Goal: Transaction & Acquisition: Purchase product/service

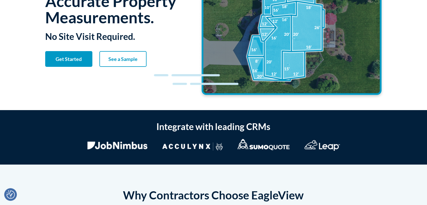
scroll to position [56, 0]
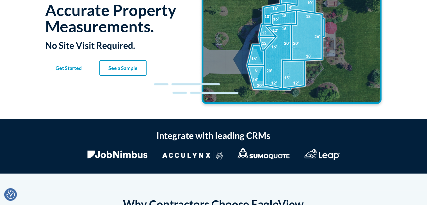
click at [71, 73] on link "Get Started" at bounding box center [68, 68] width 47 height 16
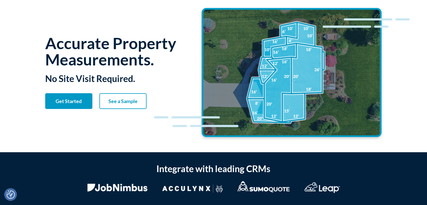
scroll to position [0, 0]
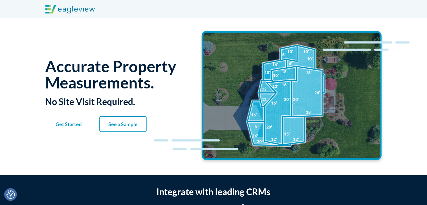
click at [80, 125] on strong "Get Started" at bounding box center [69, 124] width 26 height 6
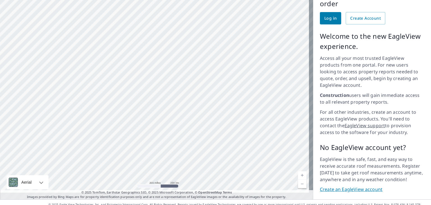
scroll to position [63, 0]
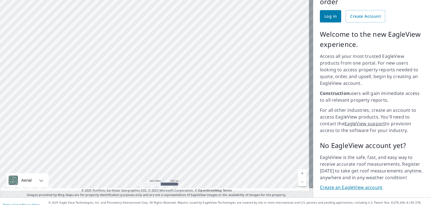
click at [349, 184] on link "Create an EagleView account" at bounding box center [372, 187] width 104 height 6
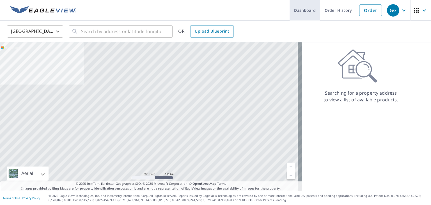
click at [309, 10] on link "Dashboard" at bounding box center [305, 10] width 31 height 20
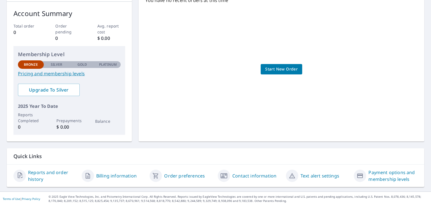
scroll to position [86, 0]
click at [270, 69] on span "Start New Order" at bounding box center [281, 68] width 33 height 7
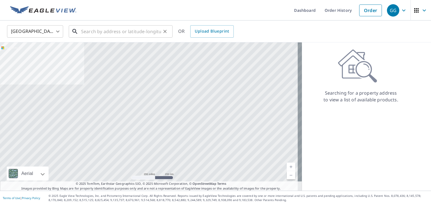
click at [139, 35] on input "text" at bounding box center [121, 32] width 80 height 16
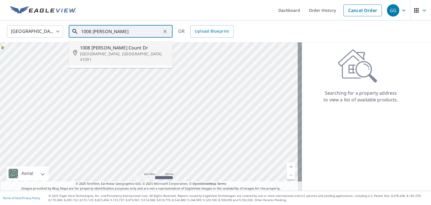
click at [134, 52] on p "Union, KY 41091" at bounding box center [124, 56] width 88 height 11
type input "1008 Reigh Count Dr Union, KY 41091"
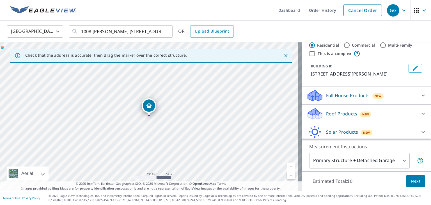
scroll to position [33, 0]
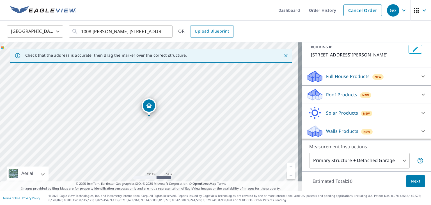
click at [338, 93] on p "Roof Products" at bounding box center [341, 94] width 31 height 7
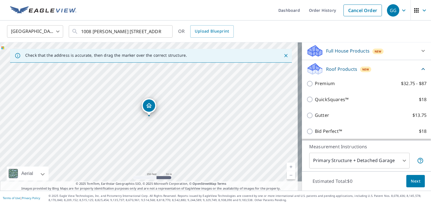
scroll to position [69, 0]
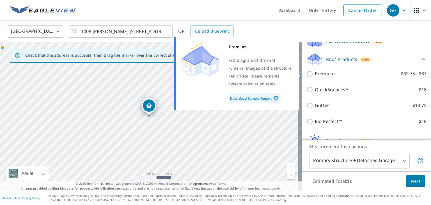
click at [271, 100] on link "Download Sample Report" at bounding box center [255, 98] width 52 height 9
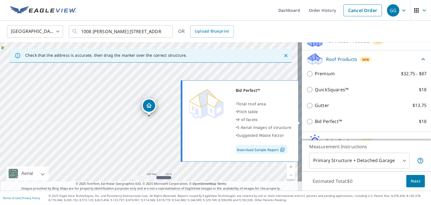
click at [283, 150] on img at bounding box center [283, 149] width 8 height 5
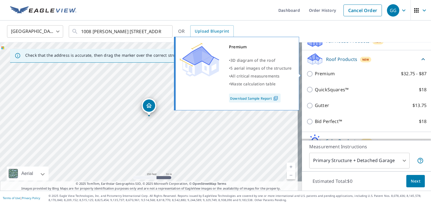
click at [307, 74] on input "Premium $32.75 - $87" at bounding box center [311, 73] width 8 height 7
checkbox input "true"
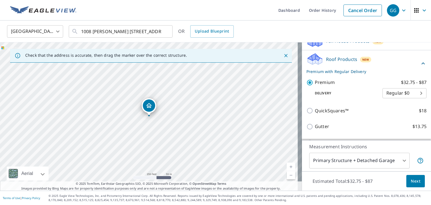
click at [385, 92] on body "GG GG Dashboard Order History Cancel Order GG United States US ​ 1008 Reigh Cou…" at bounding box center [215, 102] width 431 height 205
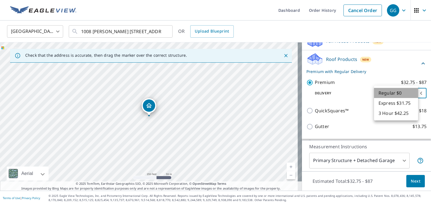
click at [390, 93] on li "Regular $0" at bounding box center [396, 93] width 44 height 10
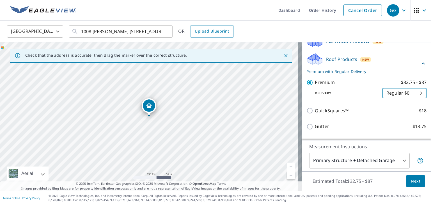
click at [397, 91] on body "GG GG Dashboard Order History Cancel Order GG United States US ​ 1008 Reigh Cou…" at bounding box center [215, 102] width 431 height 205
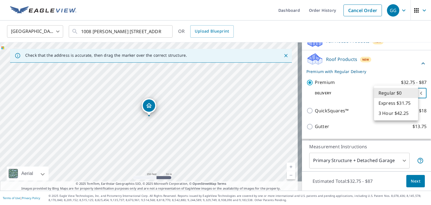
click at [396, 59] on div at bounding box center [215, 102] width 431 height 205
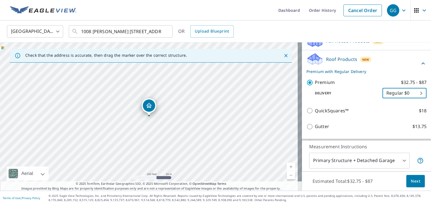
click at [422, 63] on icon at bounding box center [423, 63] width 3 height 2
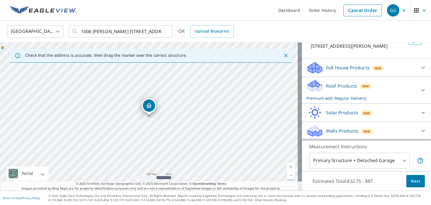
scroll to position [42, 0]
drag, startPoint x: 142, startPoint y: 134, endPoint x: 218, endPoint y: 72, distance: 98.2
click at [218, 72] on div "1008 Reigh Count Dr Union, KY 41091" at bounding box center [151, 116] width 302 height 148
drag, startPoint x: 135, startPoint y: 131, endPoint x: 187, endPoint y: 131, distance: 52.2
click at [187, 131] on div "1008 Reigh Count Dr Union, KY 41091" at bounding box center [151, 116] width 302 height 148
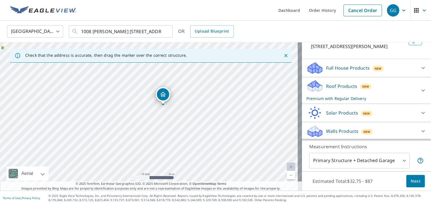
drag, startPoint x: 183, startPoint y: 132, endPoint x: 194, endPoint y: 132, distance: 10.7
click at [194, 132] on div "1008 Reigh Count Dr Union, KY 41091" at bounding box center [151, 116] width 302 height 148
click at [379, 163] on body "GG GG Dashboard Order History Cancel Order GG United States US ​ 1008 Reigh Cou…" at bounding box center [215, 102] width 431 height 205
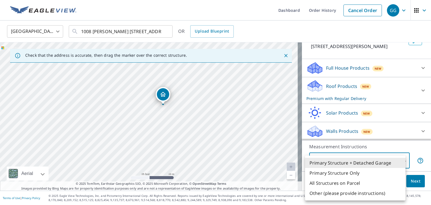
drag, startPoint x: 238, startPoint y: 113, endPoint x: 242, endPoint y: 161, distance: 49.0
click at [244, 162] on div at bounding box center [215, 102] width 431 height 205
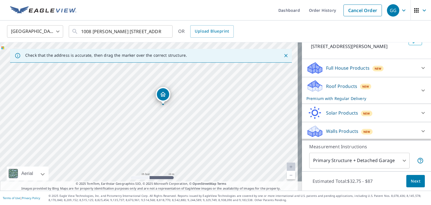
drag, startPoint x: 206, startPoint y: 109, endPoint x: 208, endPoint y: 128, distance: 19.2
drag, startPoint x: 205, startPoint y: 100, endPoint x: 219, endPoint y: 114, distance: 20.1
click at [219, 114] on div "1008 Reigh Count Dr Union, KY 41091" at bounding box center [151, 116] width 302 height 148
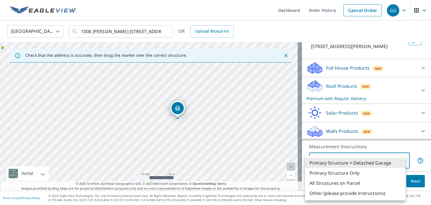
click at [343, 161] on body "GG GG Dashboard Order History Cancel Order GG United States US ​ 1008 Reigh Cou…" at bounding box center [215, 102] width 431 height 205
click at [371, 175] on li "Primary Structure Only" at bounding box center [355, 173] width 101 height 10
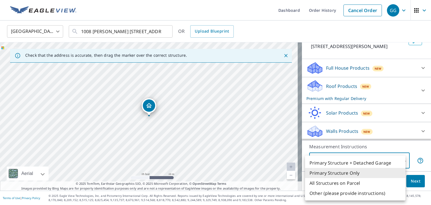
click at [385, 162] on body "GG GG Dashboard Order History Cancel Order GG United States US ​ 1008 Reigh Cou…" at bounding box center [215, 102] width 431 height 205
click at [364, 184] on li "All Structures on Parcel" at bounding box center [355, 183] width 101 height 10
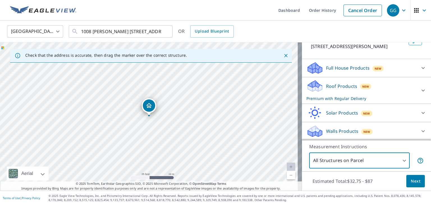
click at [357, 163] on body "GG GG Dashboard Order History Cancel Order GG United States US ​ 1008 Reigh Cou…" at bounding box center [215, 102] width 431 height 205
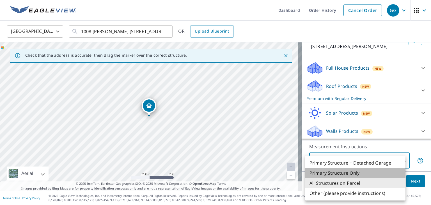
click at [359, 172] on li "Primary Structure Only" at bounding box center [355, 173] width 101 height 10
type input "2"
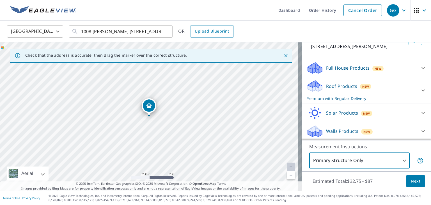
click at [411, 177] on button "Next" at bounding box center [416, 181] width 19 height 13
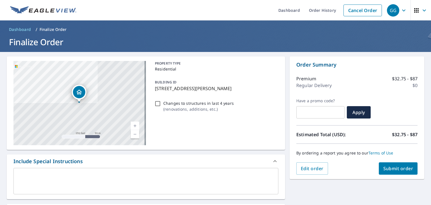
click at [135, 127] on link "Current Level 17, Zoom In" at bounding box center [135, 126] width 8 height 8
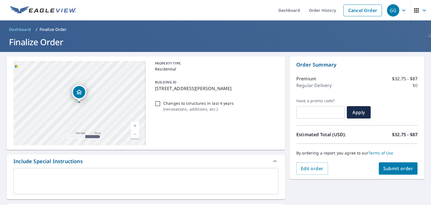
click at [135, 127] on link "Current Level 17, Zoom In" at bounding box center [135, 126] width 8 height 8
click at [135, 127] on link "Current Level 19, Zoom In" at bounding box center [135, 126] width 8 height 8
drag, startPoint x: 104, startPoint y: 118, endPoint x: 105, endPoint y: 110, distance: 7.9
click at [105, 110] on div "1008 Reigh Count Dr Union, KY 41091" at bounding box center [79, 103] width 133 height 84
click at [134, 135] on link "Current Level 20, Zoom Out" at bounding box center [135, 134] width 8 height 8
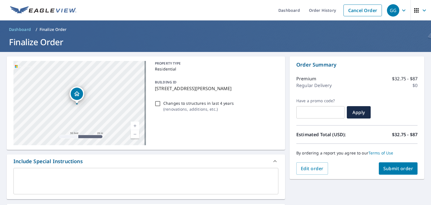
drag, startPoint x: 104, startPoint y: 116, endPoint x: 101, endPoint y: 121, distance: 6.2
click at [101, 121] on div "1008 Reigh Count Dr Union, KY 41091" at bounding box center [79, 103] width 133 height 84
click at [133, 125] on link "Current Level 19, Zoom In" at bounding box center [135, 126] width 8 height 8
drag, startPoint x: 111, startPoint y: 122, endPoint x: 113, endPoint y: 111, distance: 10.6
click at [113, 111] on div "1008 Reigh Count Dr Union, KY 41091" at bounding box center [79, 103] width 133 height 84
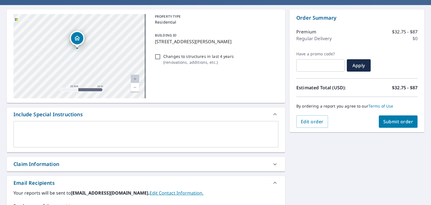
scroll to position [56, 0]
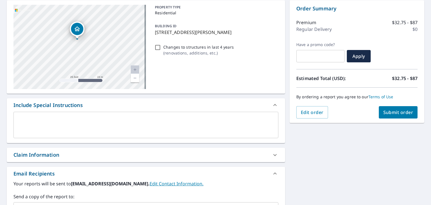
click at [196, 159] on div "Claim Information" at bounding box center [146, 155] width 279 height 14
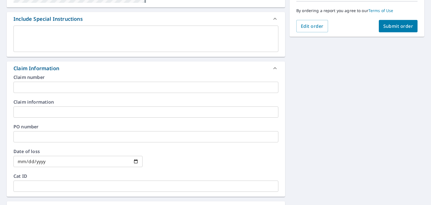
scroll to position [140, 0]
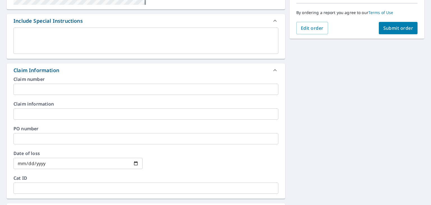
click at [274, 71] on icon at bounding box center [275, 70] width 7 height 7
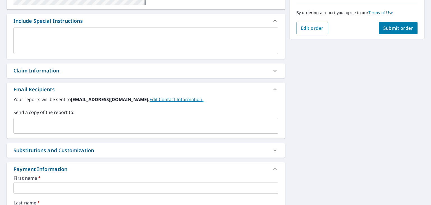
scroll to position [168, 0]
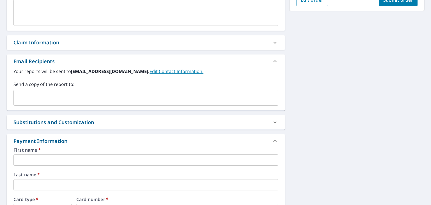
click at [135, 121] on div "Substitutions and Customization" at bounding box center [140, 123] width 255 height 8
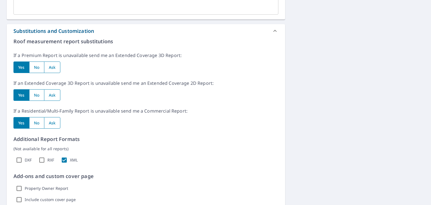
scroll to position [225, 0]
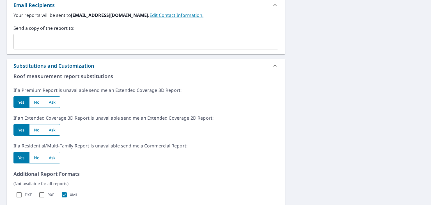
click at [272, 67] on icon at bounding box center [275, 65] width 7 height 7
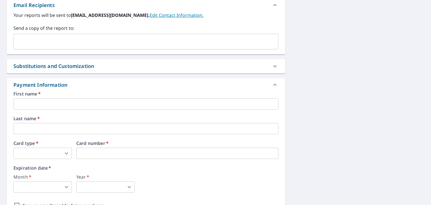
click at [49, 101] on input "text" at bounding box center [145, 103] width 265 height 11
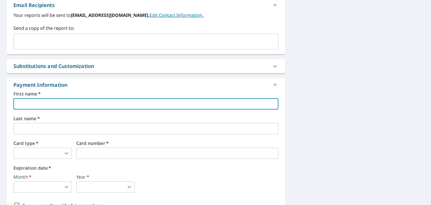
click at [72, 107] on input "text" at bounding box center [145, 103] width 265 height 11
type input "garrett"
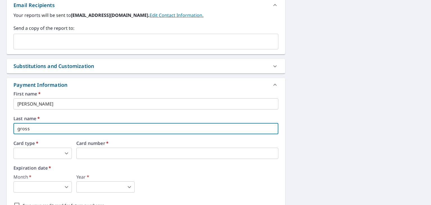
type input "gross"
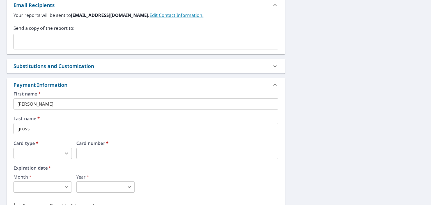
click at [129, 171] on div "Expiration date   * Month   * ​ 0 ​ Year   * ​ 0 ​" at bounding box center [145, 179] width 265 height 27
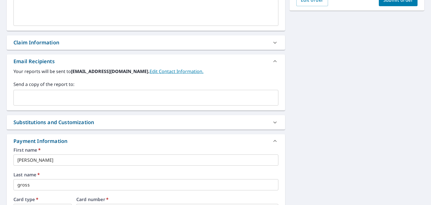
scroll to position [272, 0]
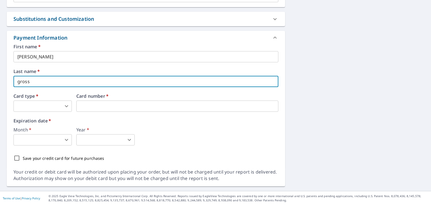
drag, startPoint x: 108, startPoint y: 82, endPoint x: -86, endPoint y: 80, distance: 193.2
click at [0, 80] on html "GG GG Dashboard Order History Cancel Order GG Dashboard / Finalize Order Finali…" at bounding box center [215, 102] width 431 height 205
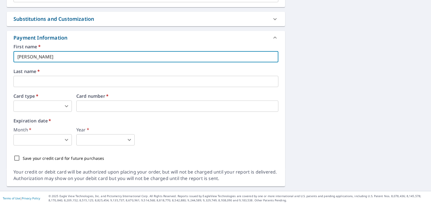
drag, startPoint x: 59, startPoint y: 58, endPoint x: -153, endPoint y: 43, distance: 212.2
click at [0, 43] on html "GG GG Dashboard Order History Cancel Order GG Dashboard / Finalize Order Finali…" at bounding box center [215, 102] width 431 height 205
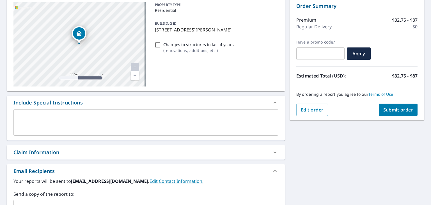
scroll to position [0, 0]
